Goal: Register for event/course

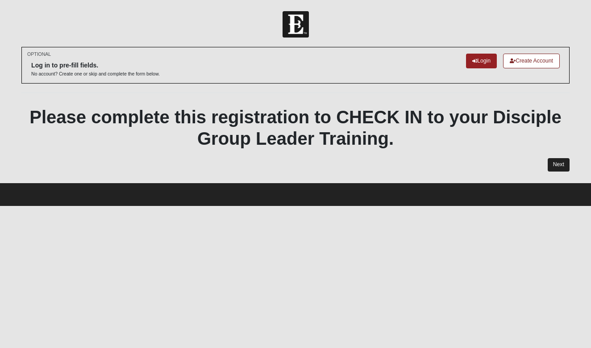
click at [556, 161] on link "Next" at bounding box center [559, 164] width 22 height 13
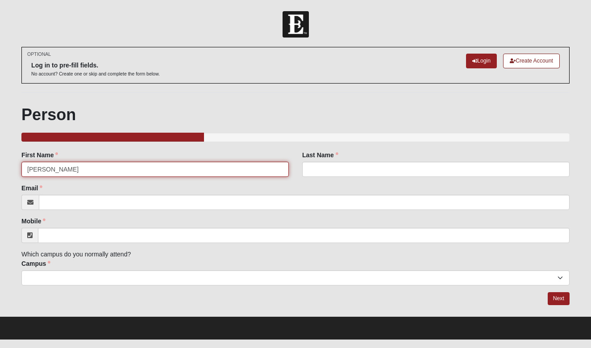
type input "[PERSON_NAME]"
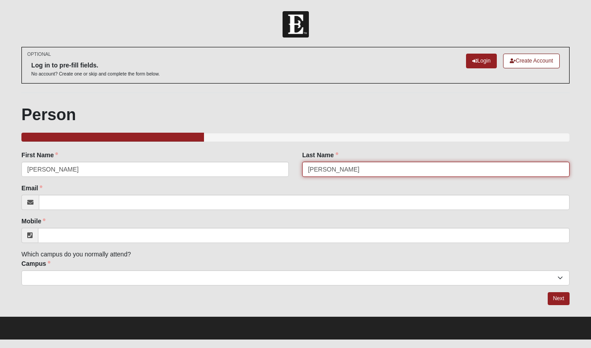
type input "Edwards"
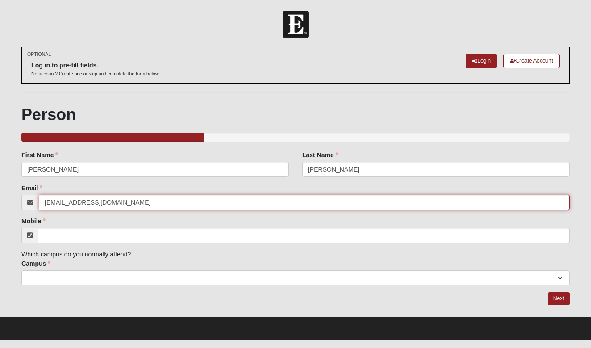
type input "[EMAIL_ADDRESS][DOMAIN_NAME]"
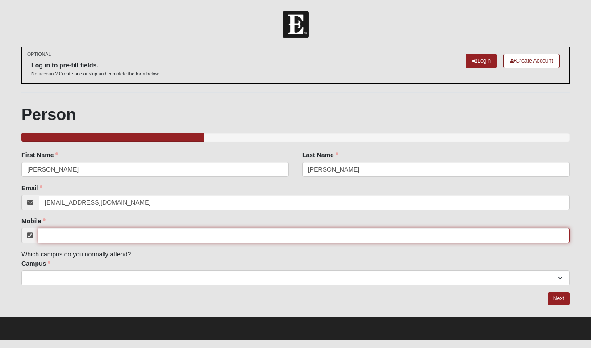
click at [80, 235] on input "Mobile" at bounding box center [304, 235] width 532 height 15
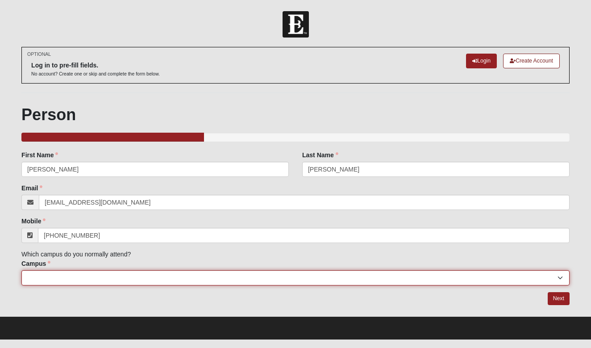
type input "[PHONE_NUMBER]"
select select "4"
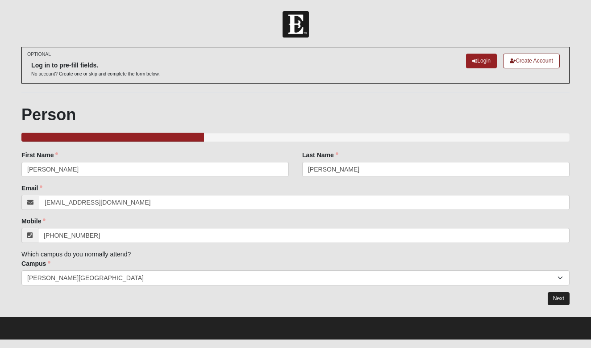
click at [553, 296] on link "Next" at bounding box center [559, 298] width 22 height 13
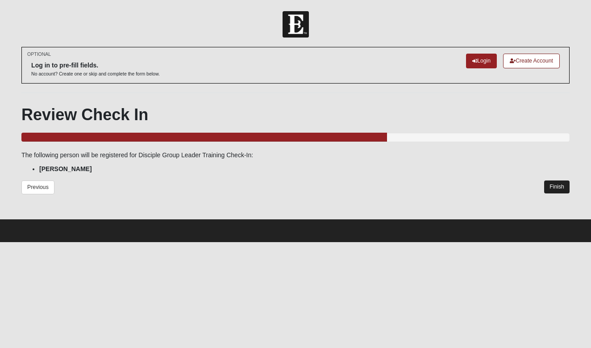
click at [559, 186] on link "Finish" at bounding box center [556, 186] width 25 height 13
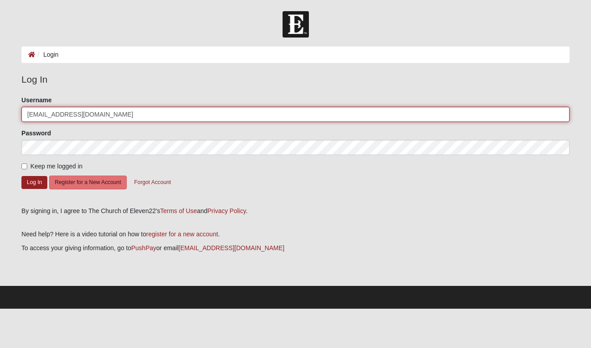
type input "[EMAIL_ADDRESS][DOMAIN_NAME]"
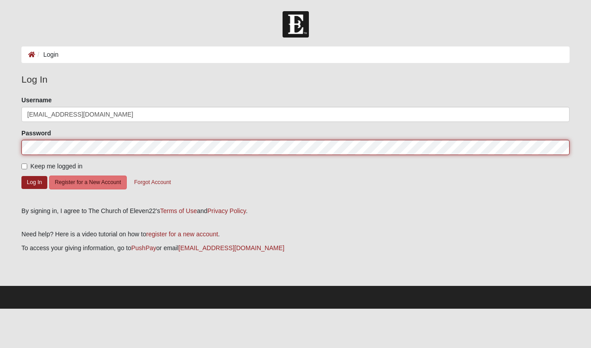
click at [34, 182] on button "Log In" at bounding box center [34, 182] width 26 height 13
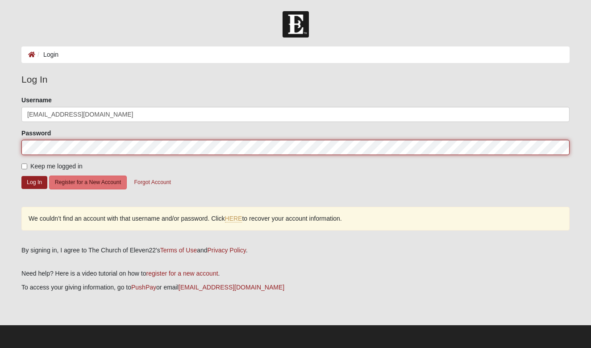
click at [34, 182] on button "Log In" at bounding box center [34, 182] width 26 height 13
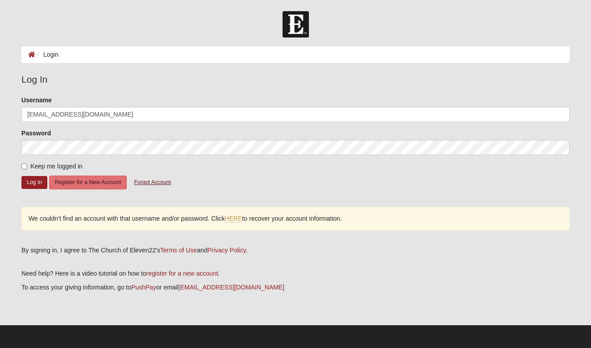
click at [155, 184] on button "Forgot Account" at bounding box center [153, 182] width 48 height 14
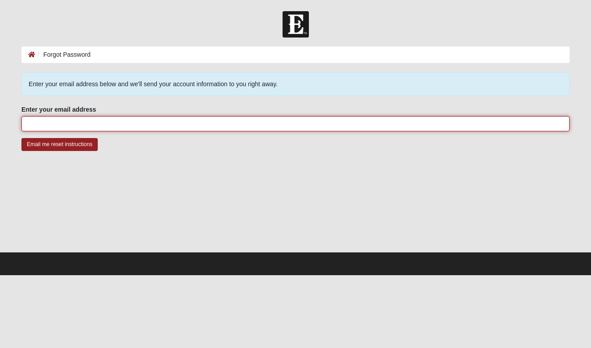
click at [142, 122] on input "Enter your email address" at bounding box center [295, 123] width 548 height 15
type input "caseyaprn99@gmail.com"
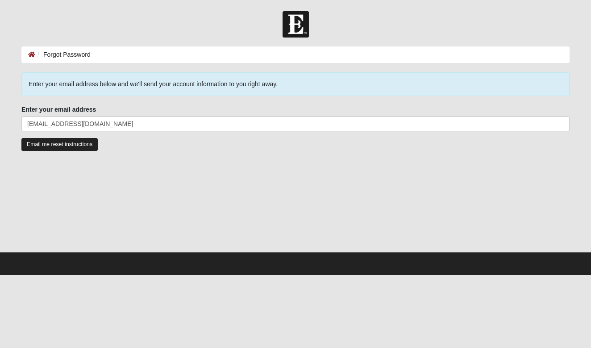
click at [37, 146] on input "Email me reset instructions" at bounding box center [59, 144] width 76 height 13
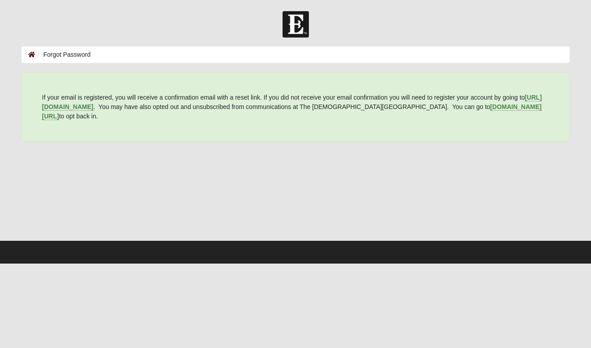
click at [30, 53] on icon at bounding box center [31, 54] width 7 height 6
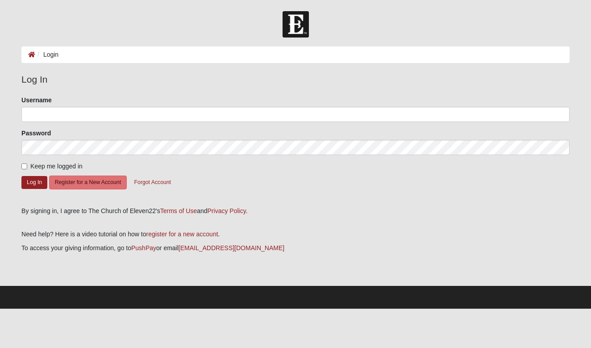
click at [245, 24] on div at bounding box center [295, 24] width 591 height 26
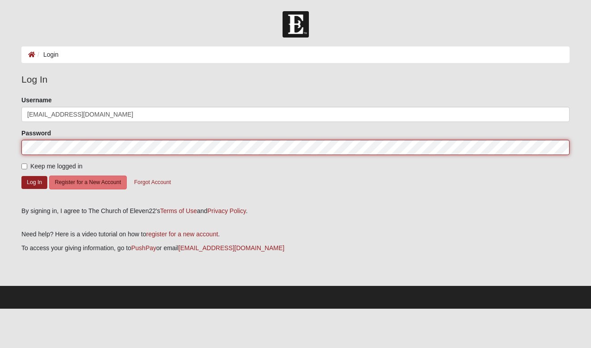
click at [34, 182] on button "Log In" at bounding box center [34, 182] width 26 height 13
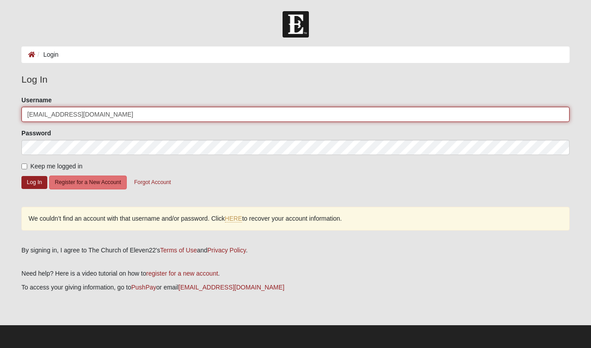
drag, startPoint x: 111, startPoint y: 117, endPoint x: 18, endPoint y: 103, distance: 93.9
click at [18, 103] on div "Please correct the following: Username caseyaprn99@gmail.com Password Keep me l…" at bounding box center [295, 168] width 561 height 144
click at [34, 182] on button "Log In" at bounding box center [34, 182] width 26 height 13
click at [76, 112] on input "caseye99" at bounding box center [295, 114] width 548 height 15
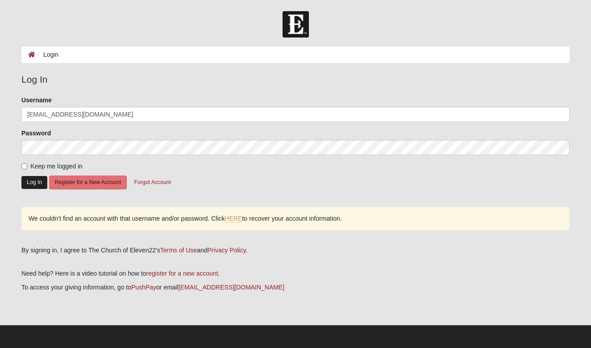
click at [35, 184] on button "Log In" at bounding box center [34, 182] width 26 height 13
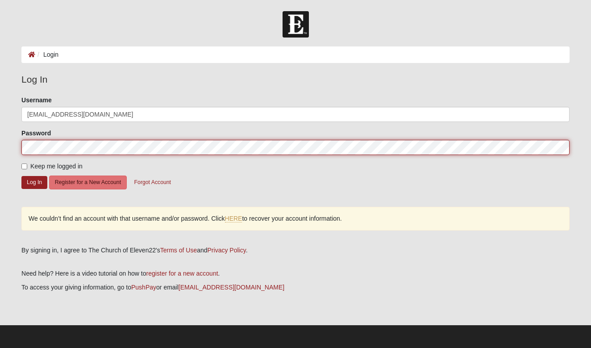
click at [21, 148] on div "Please correct the following: Username caseyaprn99@gmail.com Password Keep me l…" at bounding box center [295, 168] width 561 height 144
click at [34, 182] on button "Log In" at bounding box center [34, 182] width 26 height 13
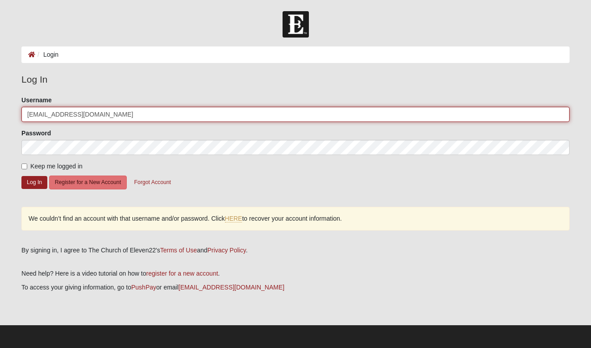
drag, startPoint x: 117, startPoint y: 114, endPoint x: 22, endPoint y: 113, distance: 94.6
click at [22, 113] on input "[EMAIL_ADDRESS][DOMAIN_NAME]" at bounding box center [295, 114] width 548 height 15
type input "Casey99"
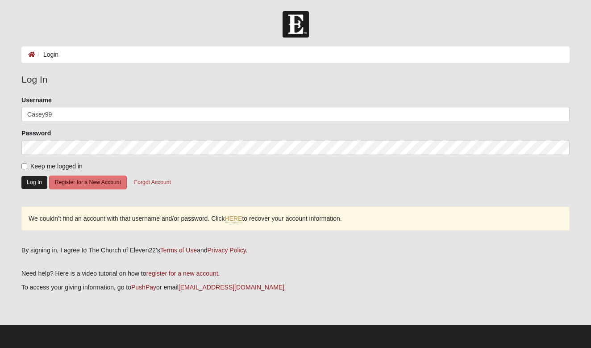
click at [38, 184] on button "Log In" at bounding box center [34, 182] width 26 height 13
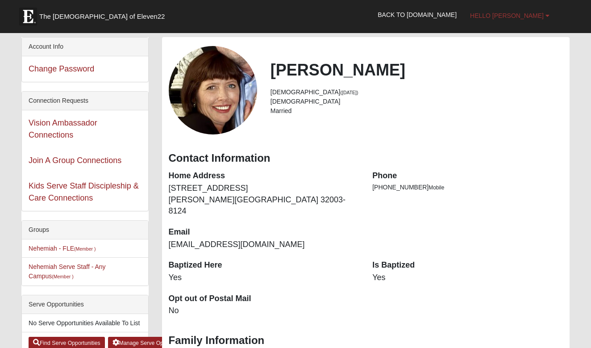
click at [537, 12] on span "Hello [PERSON_NAME]" at bounding box center [507, 15] width 74 height 7
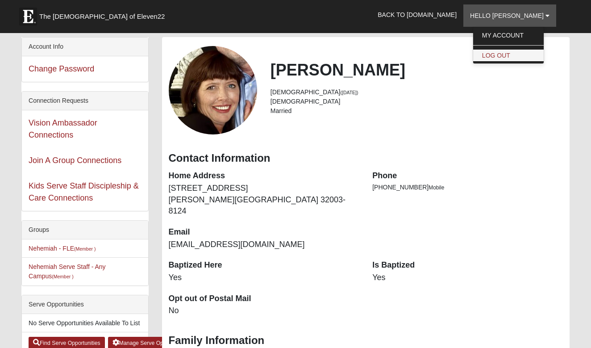
click at [529, 53] on link "Log Out" at bounding box center [508, 56] width 71 height 12
